Goal: Task Accomplishment & Management: Complete application form

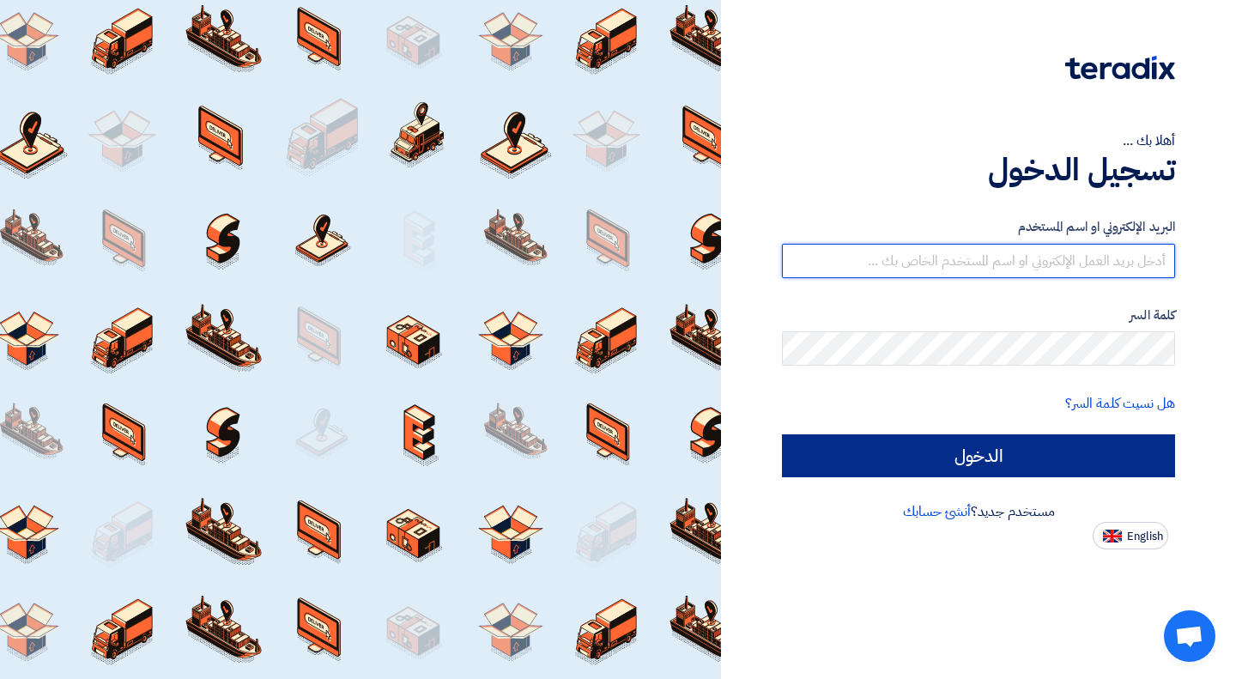
type input "[EMAIL_ADDRESS][DOMAIN_NAME]"
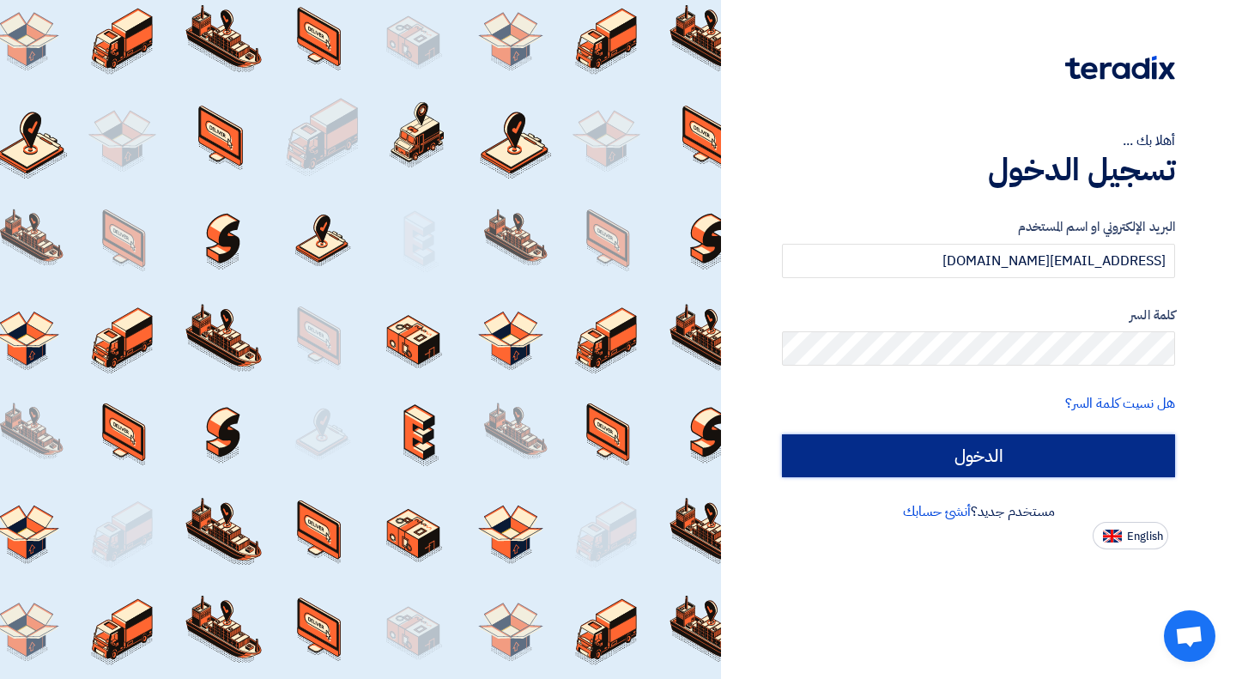
click at [960, 463] on input "الدخول" at bounding box center [978, 455] width 393 height 43
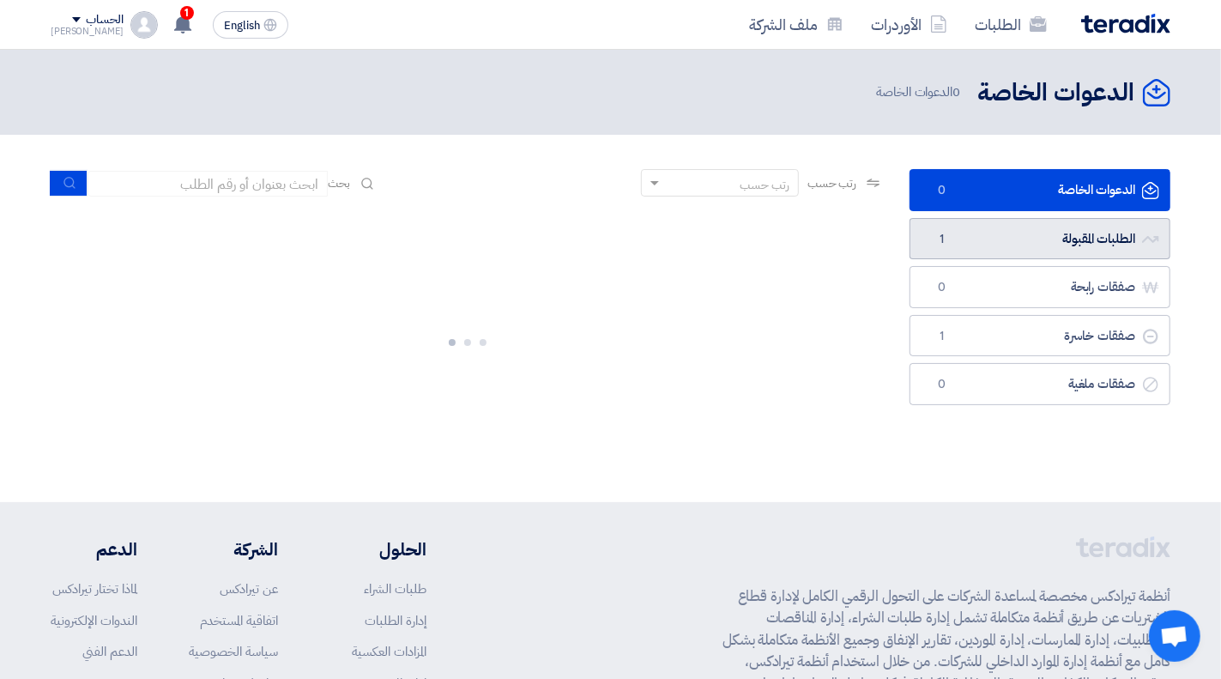
click at [1146, 239] on icon "الطلبات المقبولة" at bounding box center [1150, 239] width 17 height 17
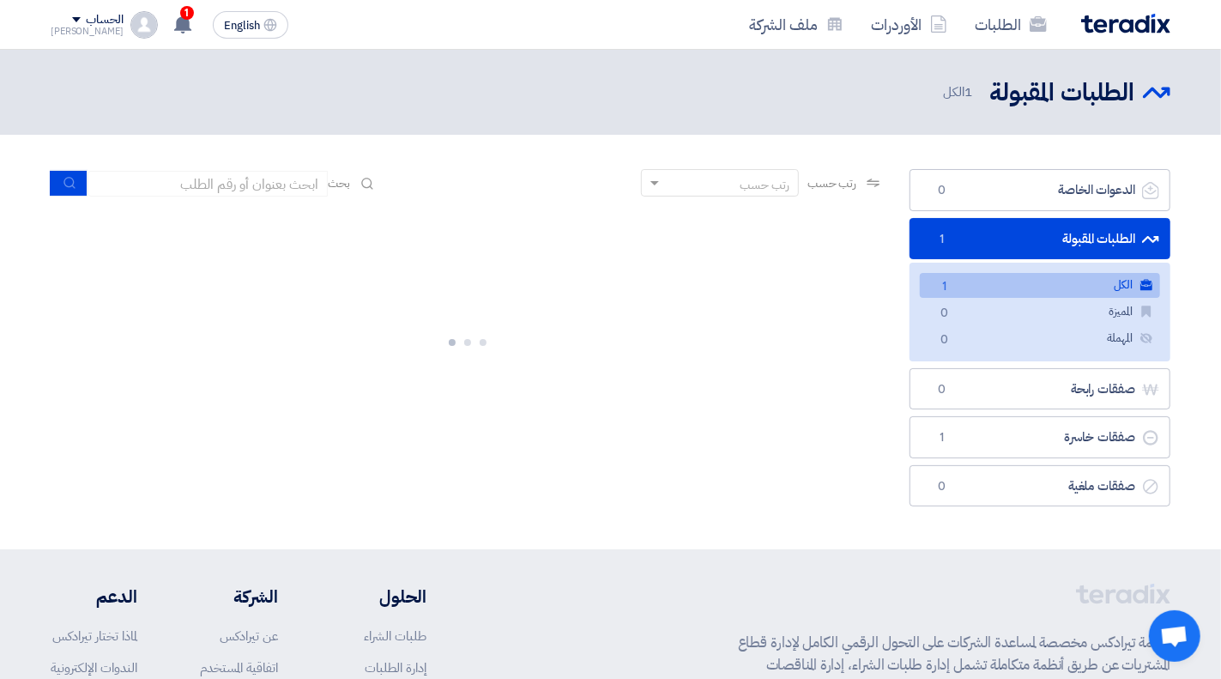
click at [1018, 286] on link "الكل الكل 1" at bounding box center [1040, 285] width 240 height 25
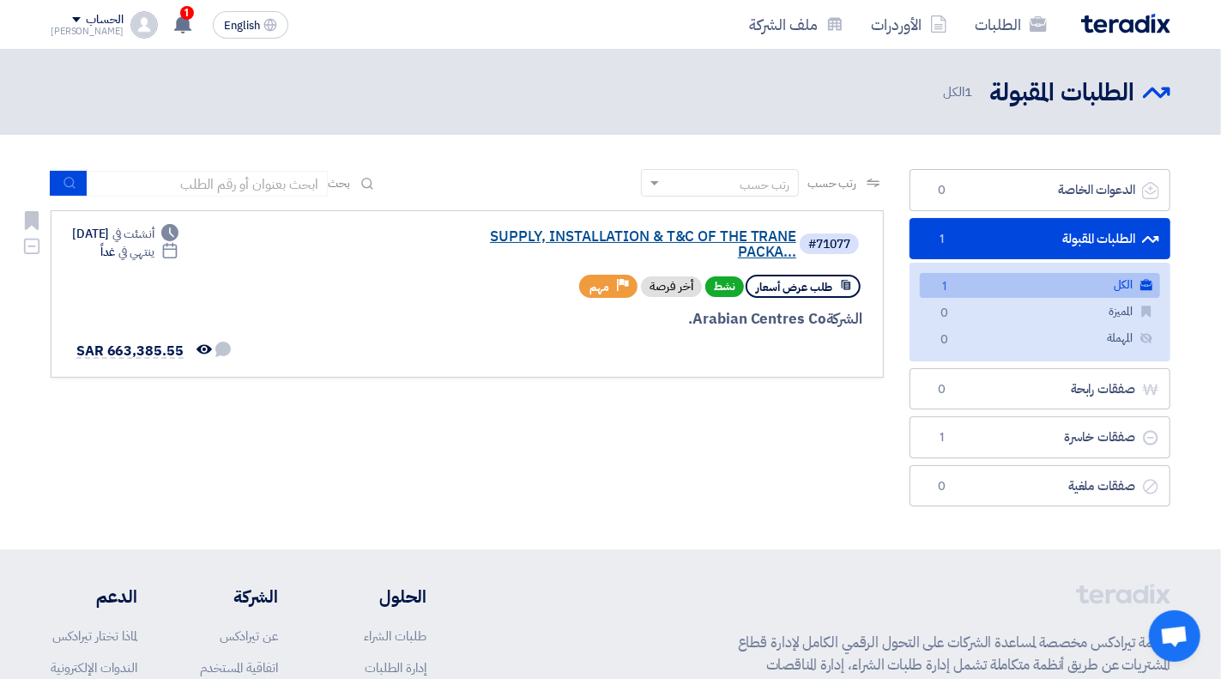
click at [601, 239] on link "SUPPLY, INSTALLATION & T&C OF THE TRANE PACKA..." at bounding box center [624, 244] width 343 height 31
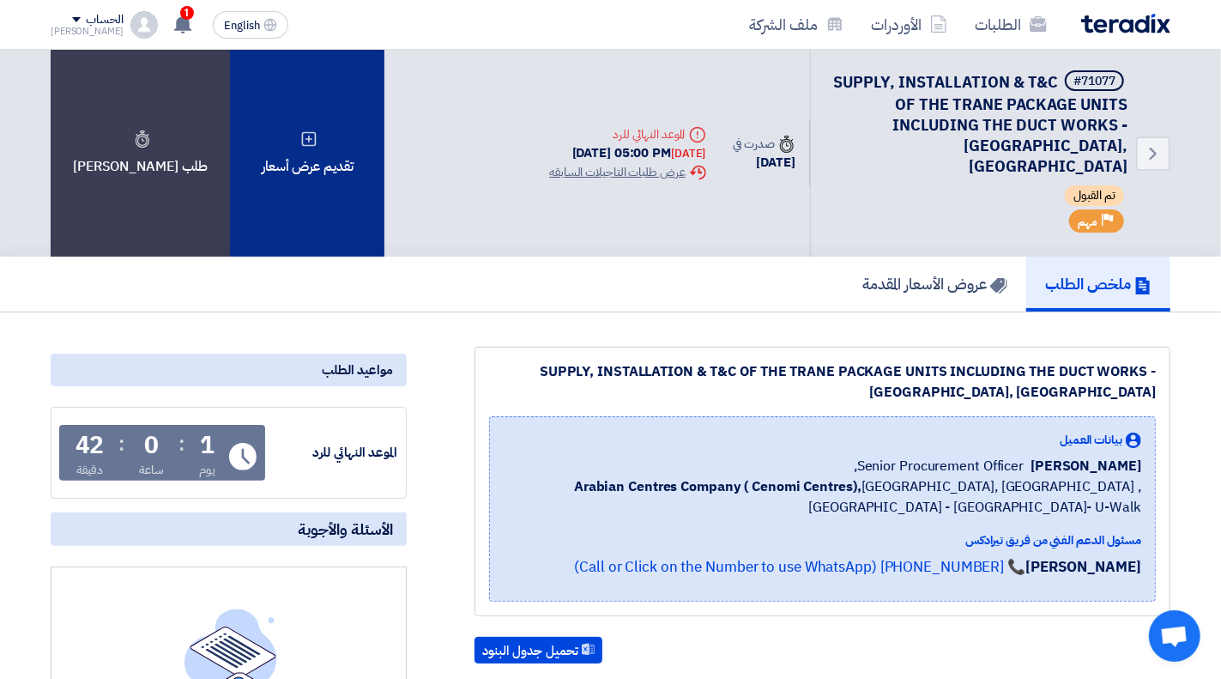
click at [318, 124] on div "تقديم عرض أسعار" at bounding box center [307, 153] width 154 height 207
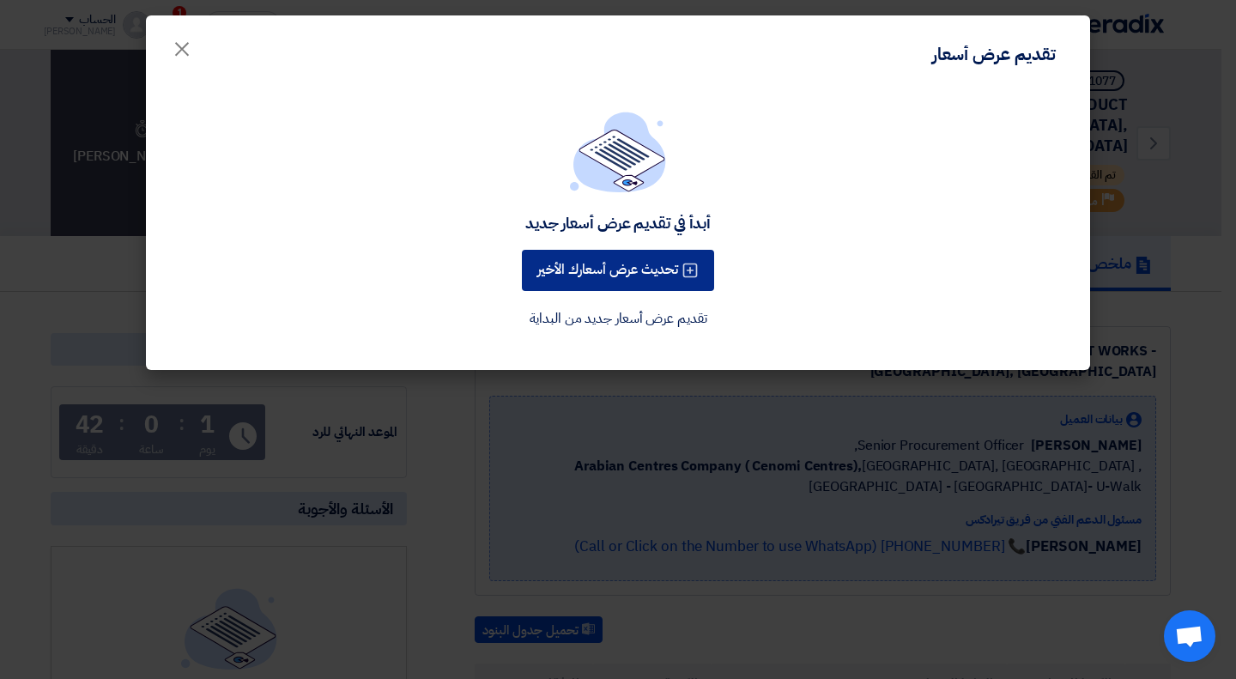
click at [585, 272] on button "تحديث عرض أسعارك الأخير" at bounding box center [618, 270] width 192 height 41
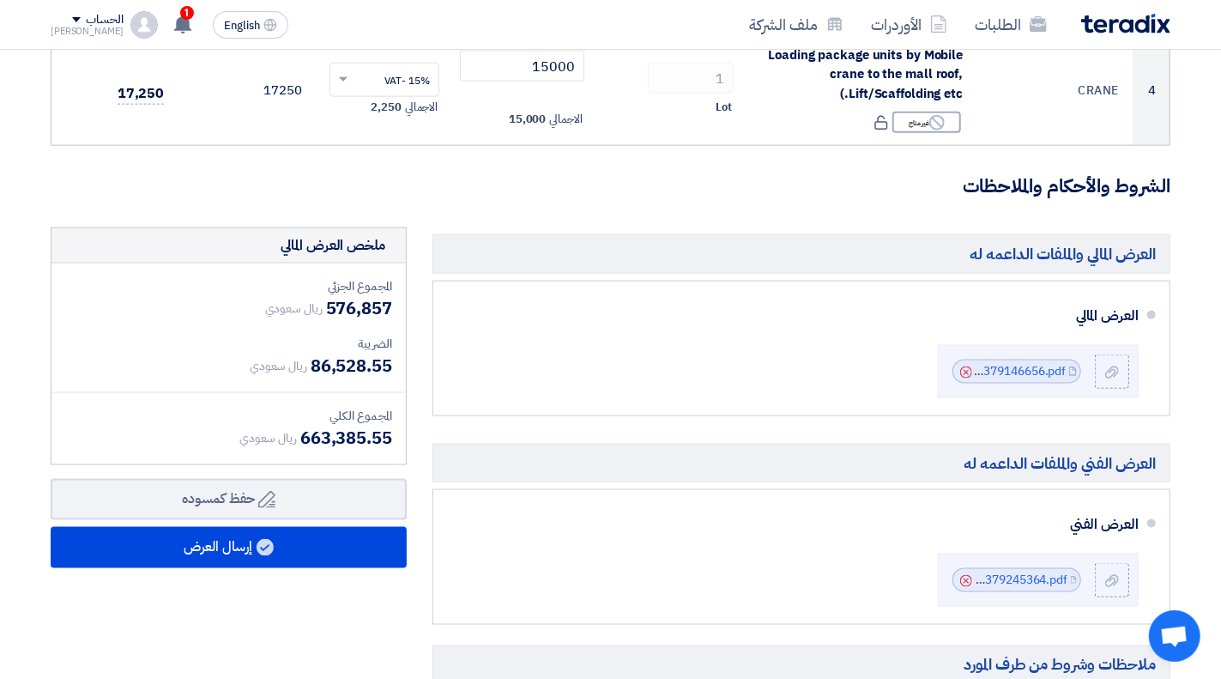
scroll to position [1287, 0]
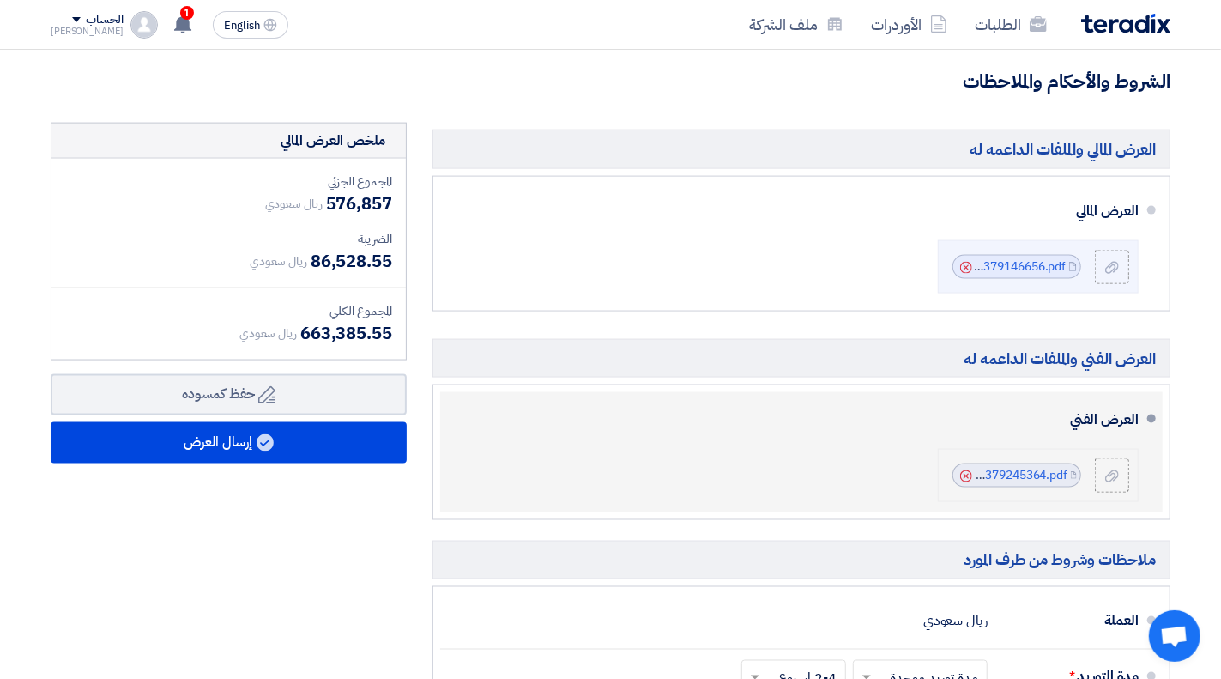
click at [969, 471] on icon "Cancel" at bounding box center [966, 476] width 12 height 12
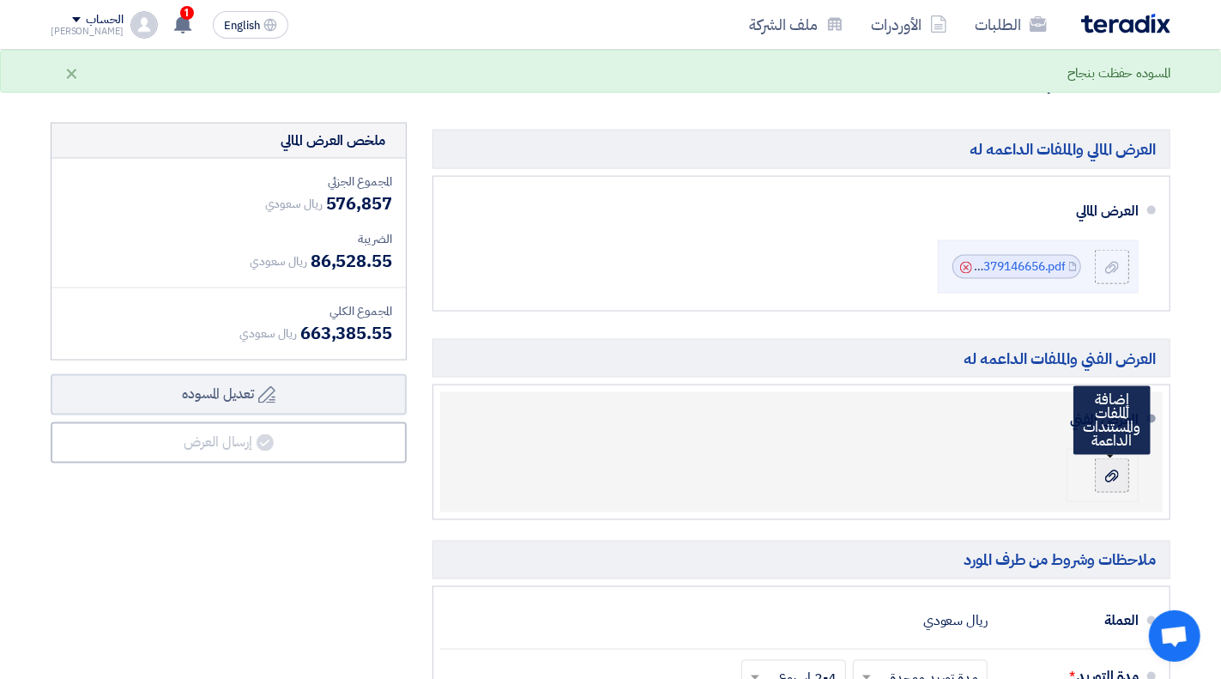
click at [1112, 479] on div at bounding box center [1112, 475] width 21 height 17
click at [0, 0] on input "file" at bounding box center [0, 0] width 0 height 0
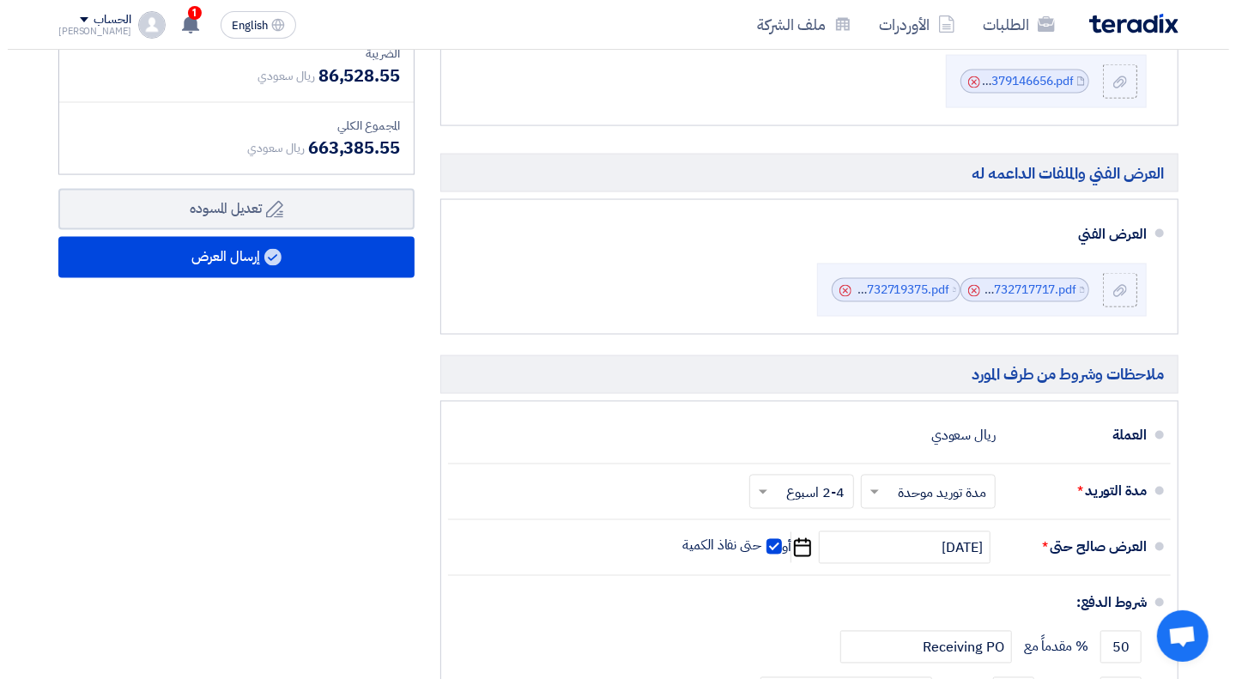
scroll to position [1457, 0]
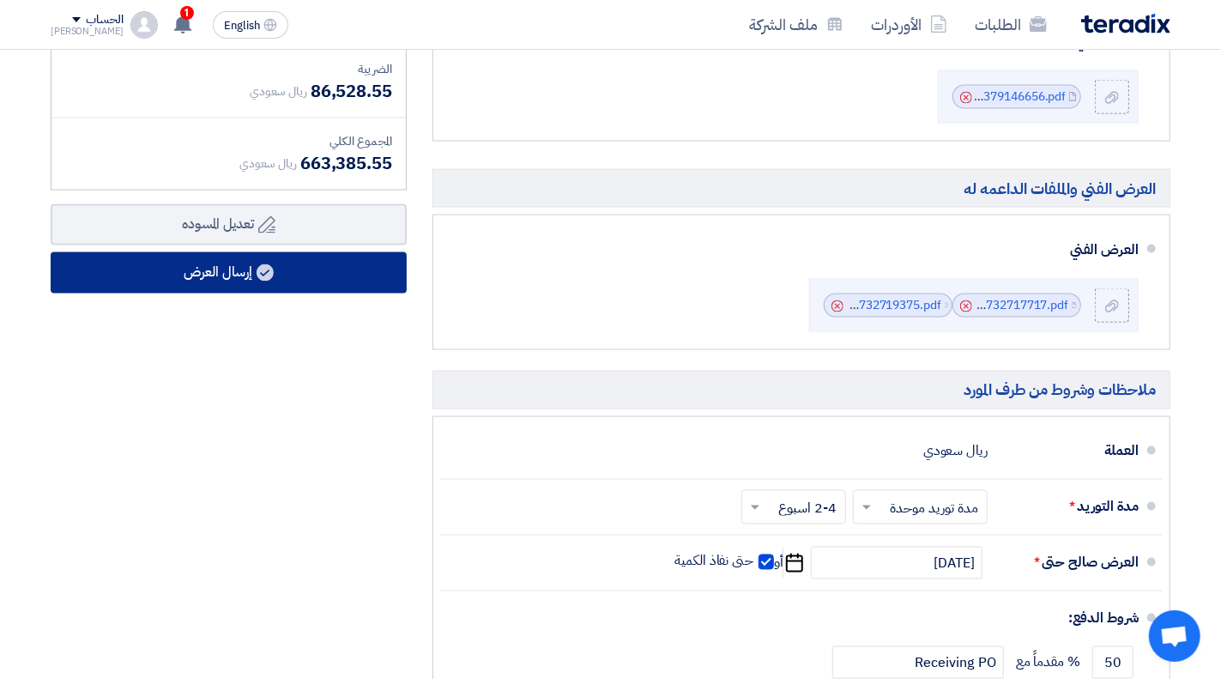
click at [328, 277] on button "إرسال العرض" at bounding box center [229, 272] width 356 height 41
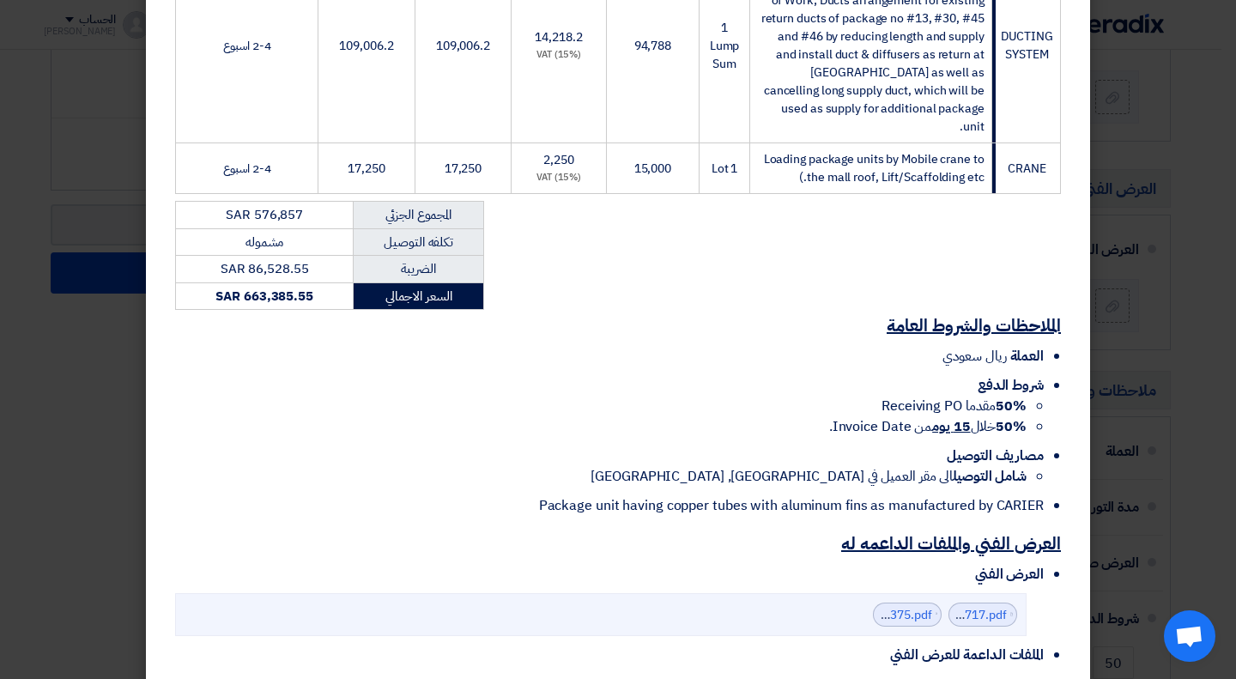
scroll to position [1083, 0]
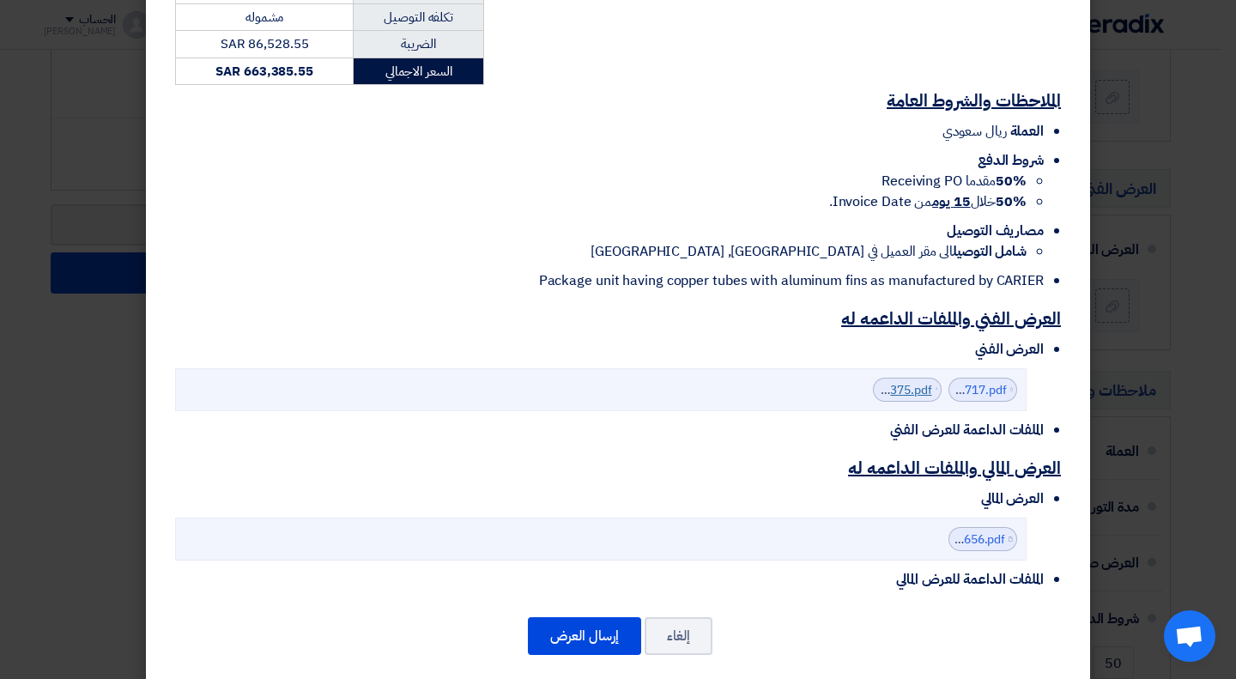
click at [907, 381] on link "TJM_PDC_Hz_V_Carrier_Package_Unit_1756732719375.pdf" at bounding box center [770, 390] width 324 height 18
click at [985, 381] on link "Technical_submission_1756732717717.pdf" at bounding box center [888, 390] width 235 height 18
click at [582, 618] on button "إرسال العرض" at bounding box center [584, 636] width 113 height 38
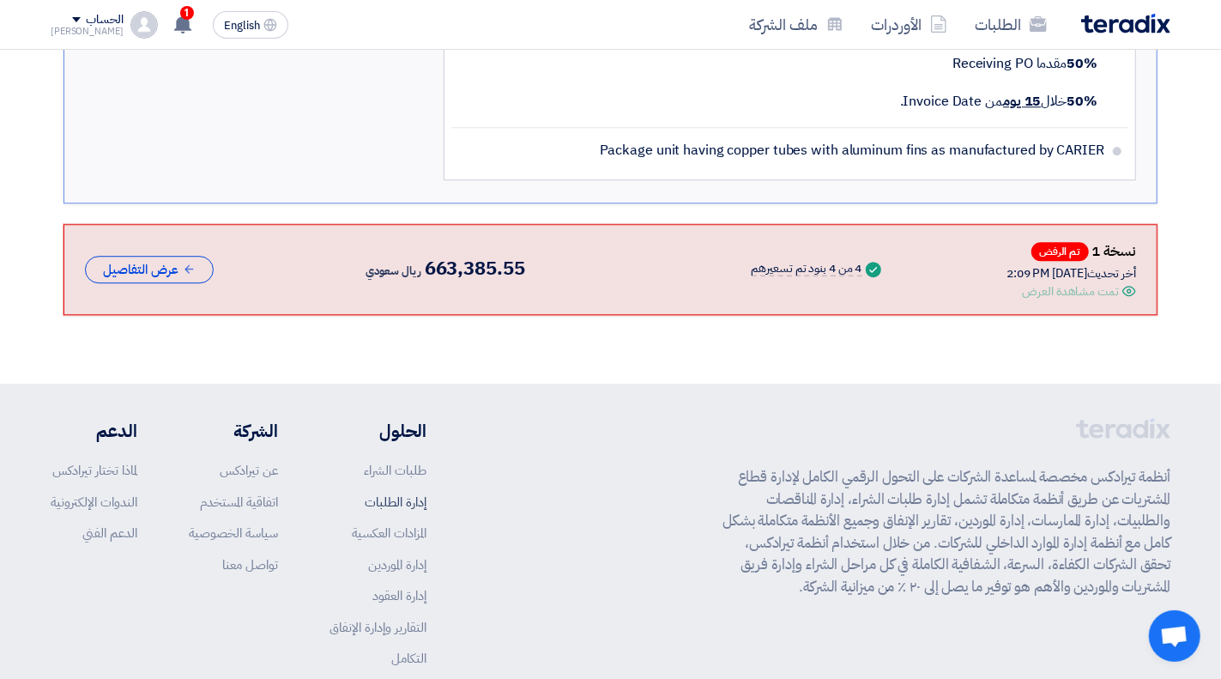
scroll to position [2513, 0]
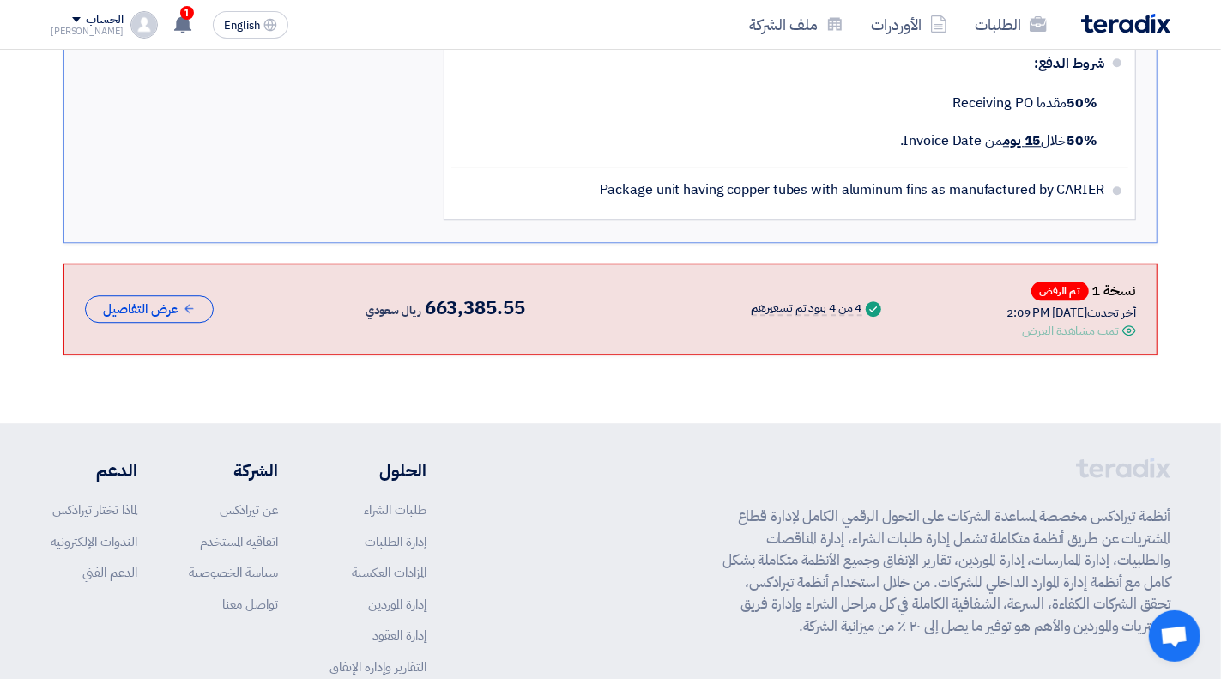
click at [173, 278] on div "نسخة 1 تم الرفض أخر تحديث [DATE] 2:09 PM Offer is Seen تمت مشاهدة العرض Success…" at bounding box center [610, 309] width 1051 height 62
click at [164, 295] on button "عرض التفاصيل" at bounding box center [149, 309] width 129 height 28
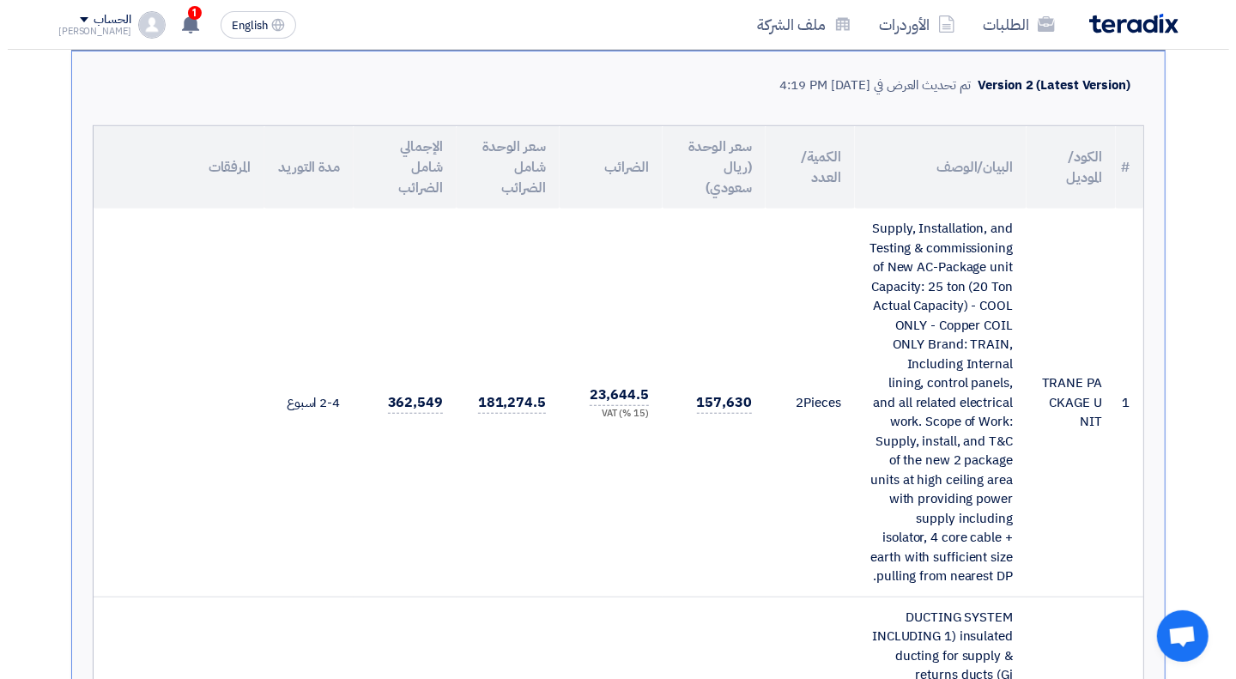
scroll to position [0, 0]
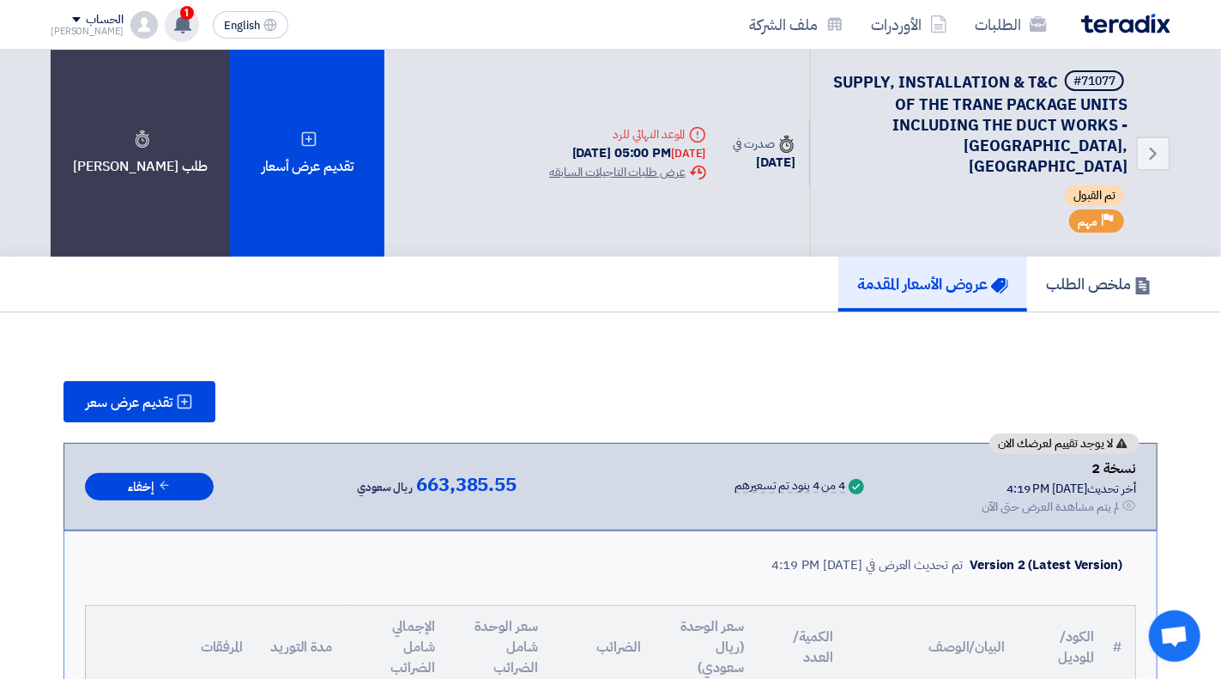
click at [173, 20] on icon at bounding box center [182, 24] width 19 height 19
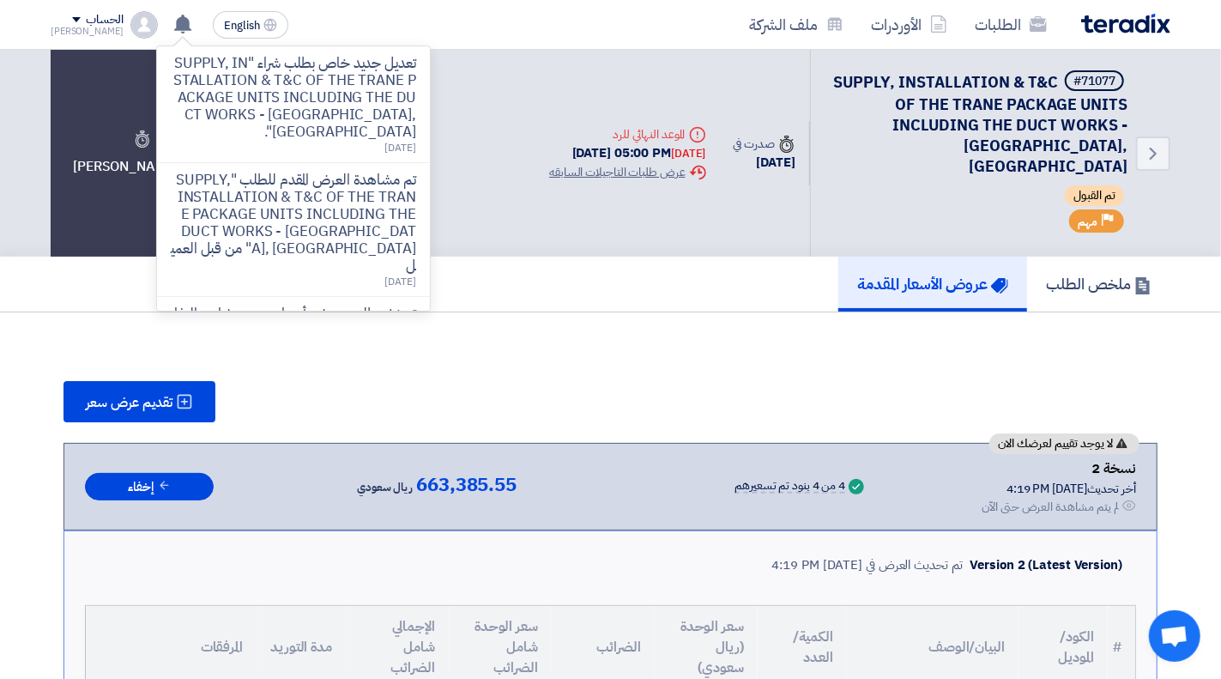
click at [637, 381] on div "تقديم عرض سعر" at bounding box center [611, 401] width 1094 height 41
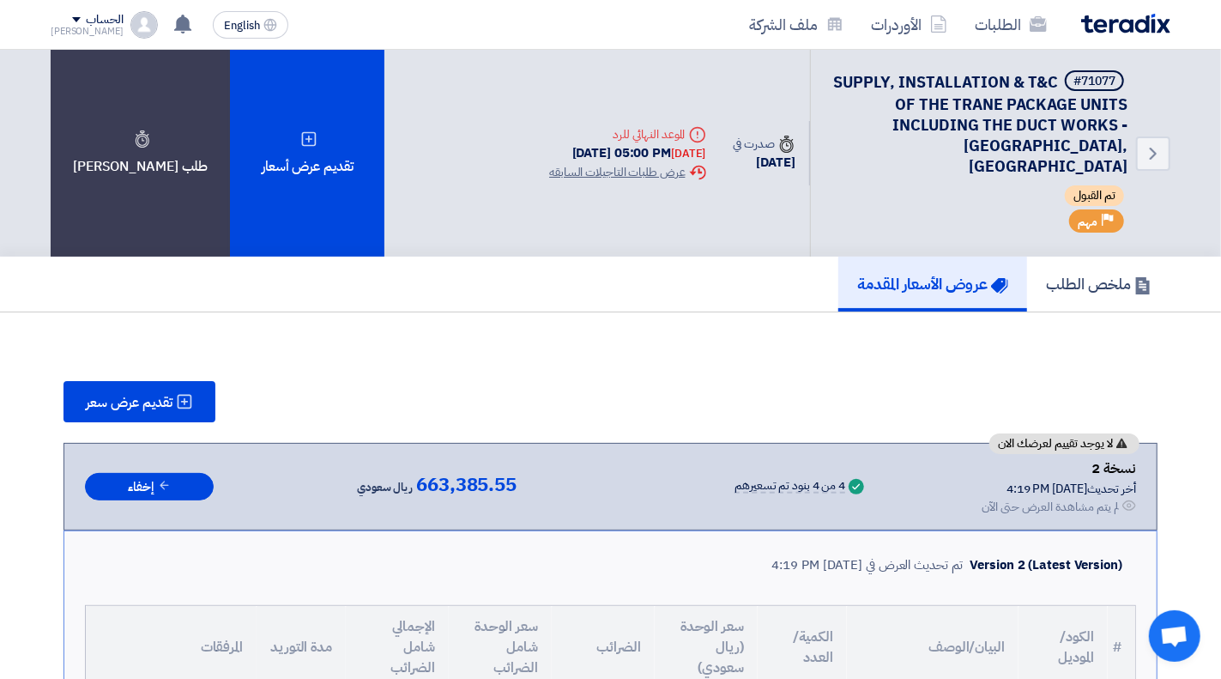
click at [87, 23] on div "الحساب" at bounding box center [104, 20] width 37 height 15
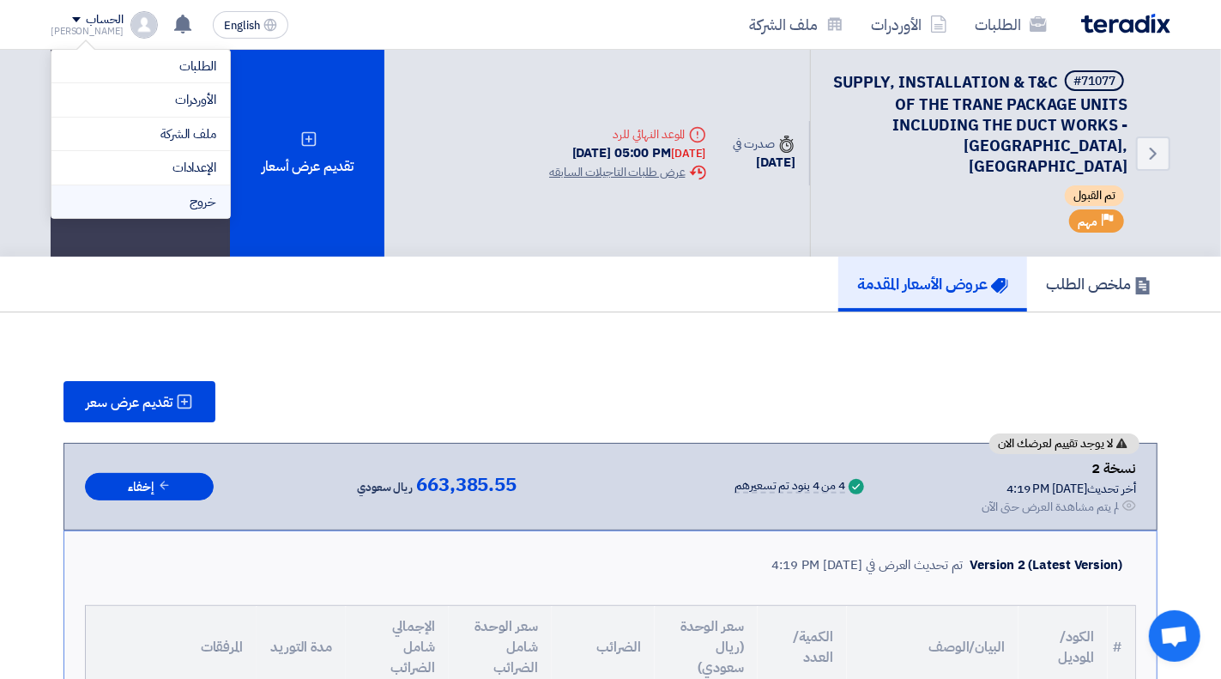
click at [208, 207] on li "خروج" at bounding box center [140, 201] width 178 height 33
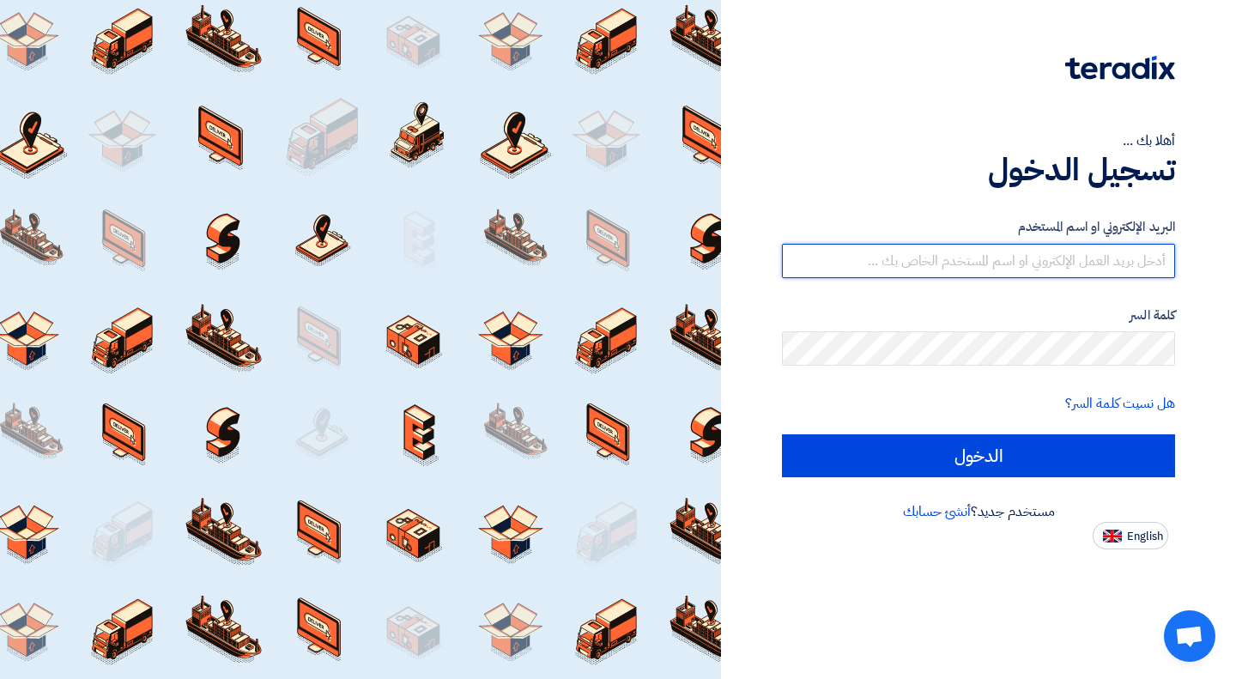
type input "[EMAIL_ADDRESS][DOMAIN_NAME]"
